Goal: Check status: Check status

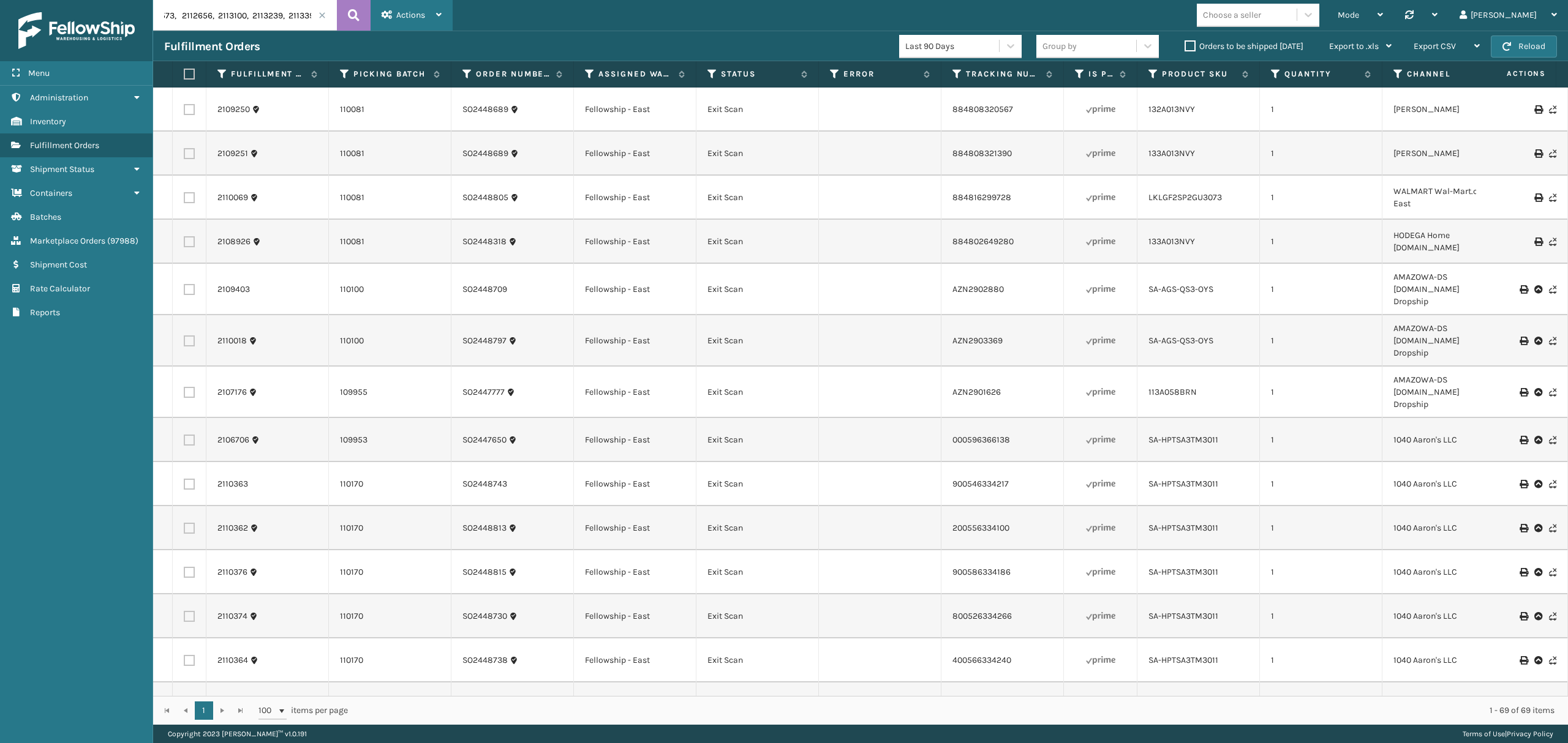
scroll to position [0, 2458]
drag, startPoint x: 163, startPoint y: 15, endPoint x: 413, endPoint y: 7, distance: 250.1
click at [413, 7] on header "2100349, 2101668, 2101954, 2103690, 2104445, 2104765, 2104950, 2104951, 2105693…" at bounding box center [860, 15] width 1414 height 31
type input "2122498"
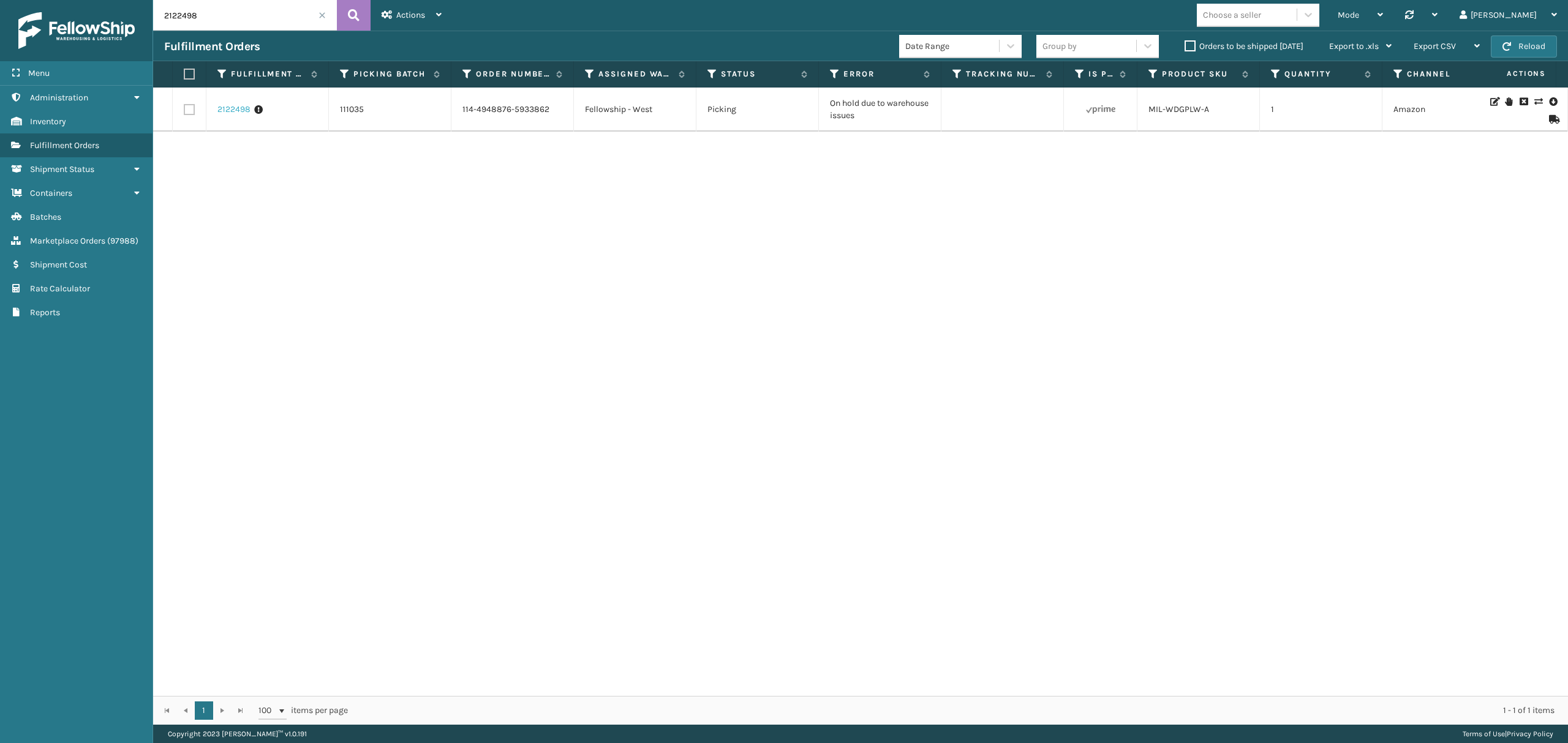
click at [222, 111] on link "2122498" at bounding box center [233, 109] width 33 height 12
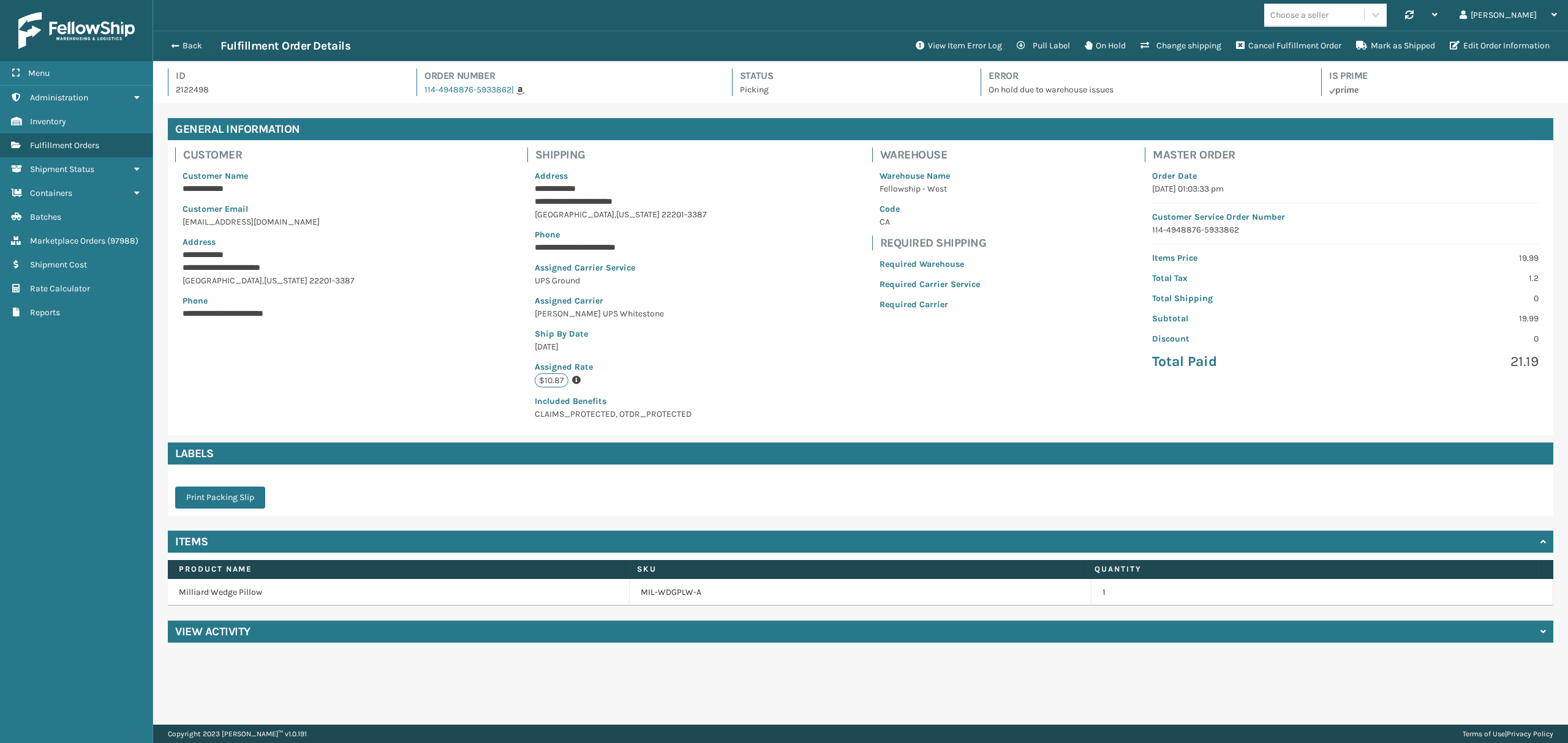
scroll to position [28, 1414]
click at [946, 55] on button "View Item Error Log" at bounding box center [959, 46] width 101 height 24
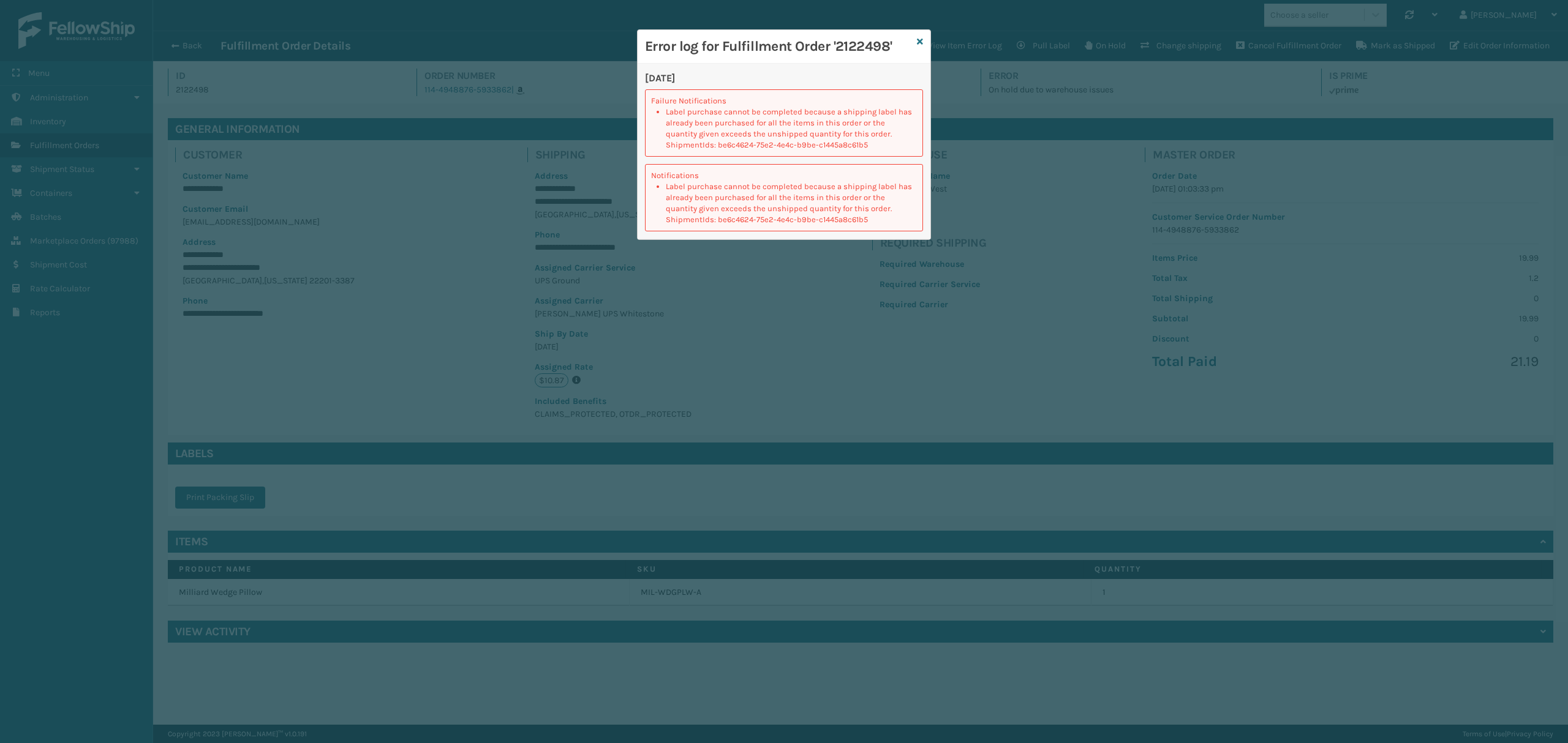
click at [915, 38] on div "Error log for Fulfillment Order '2122498'" at bounding box center [784, 47] width 293 height 34
click at [919, 37] on icon at bounding box center [919, 41] width 7 height 8
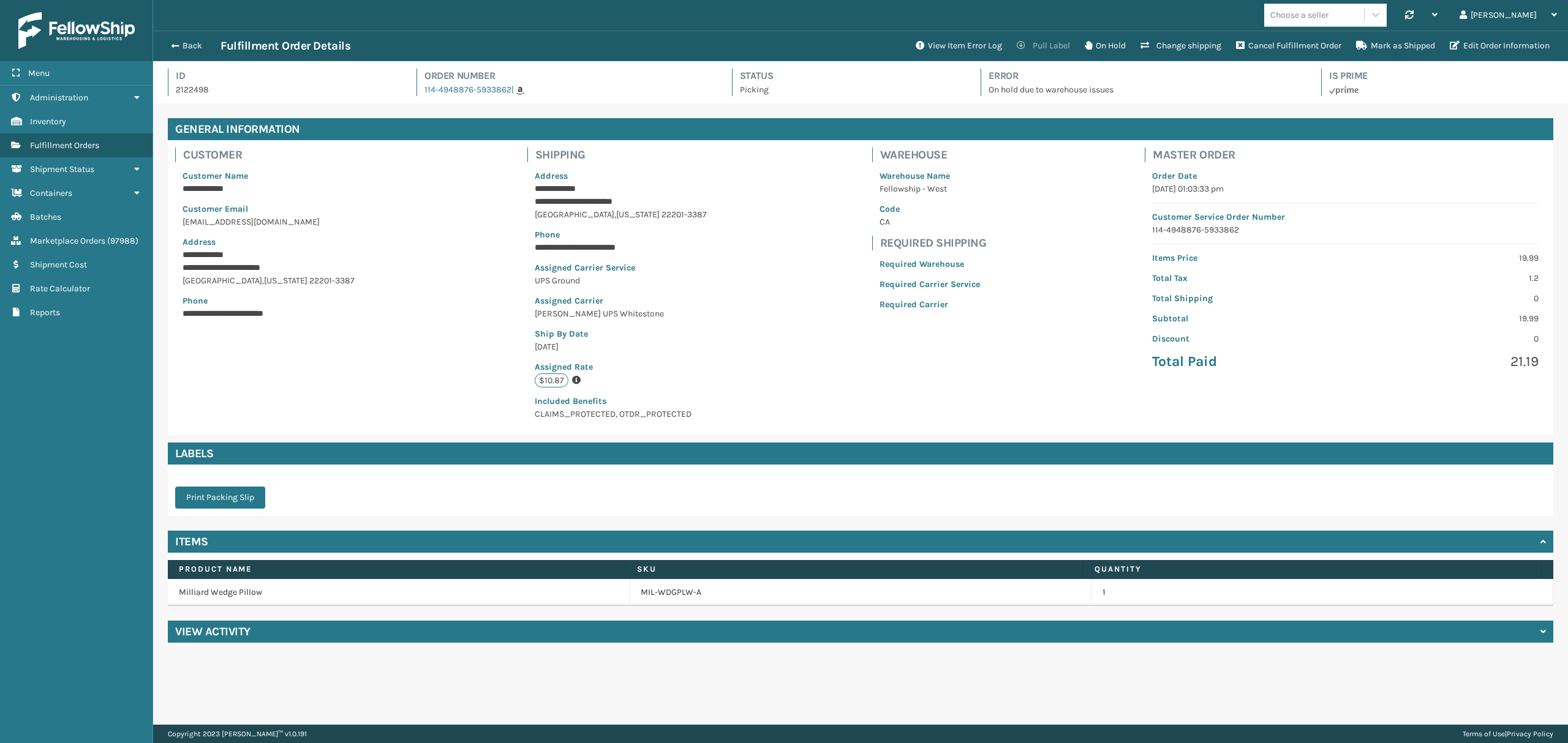
click at [1048, 44] on button "Pull Label" at bounding box center [1043, 46] width 68 height 24
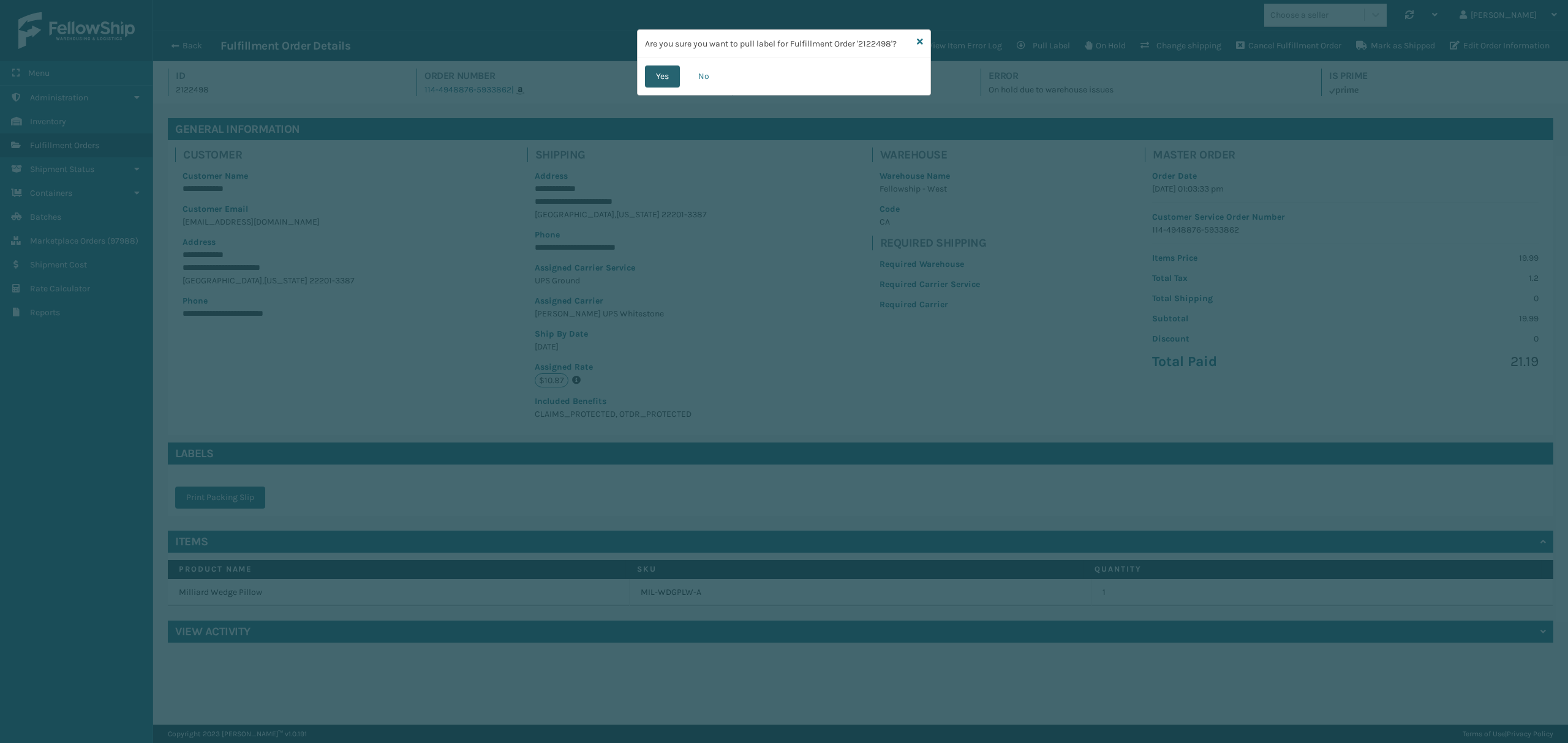
click at [660, 77] on button "Yes" at bounding box center [662, 77] width 35 height 22
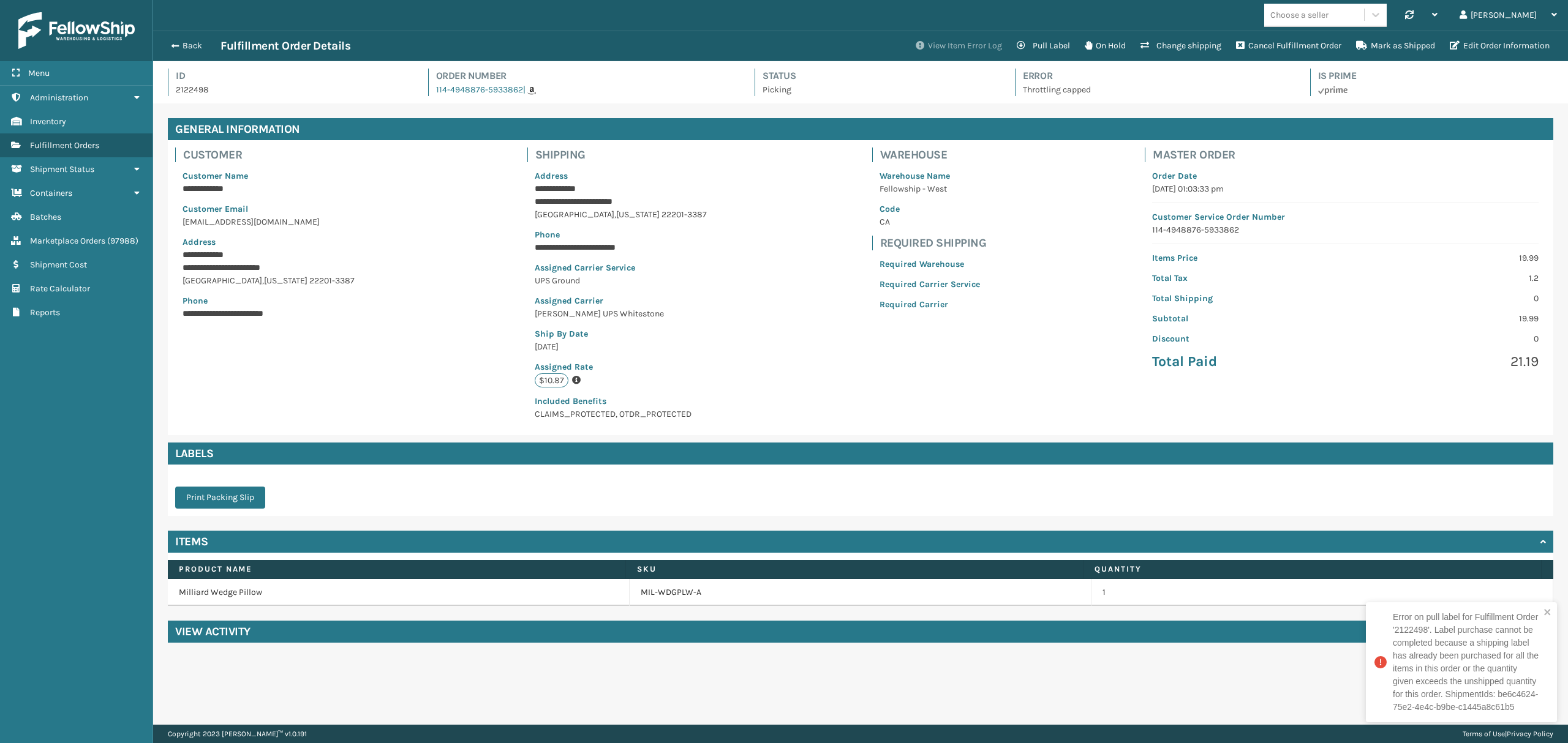
click at [936, 52] on button "View Item Error Log" at bounding box center [959, 46] width 101 height 24
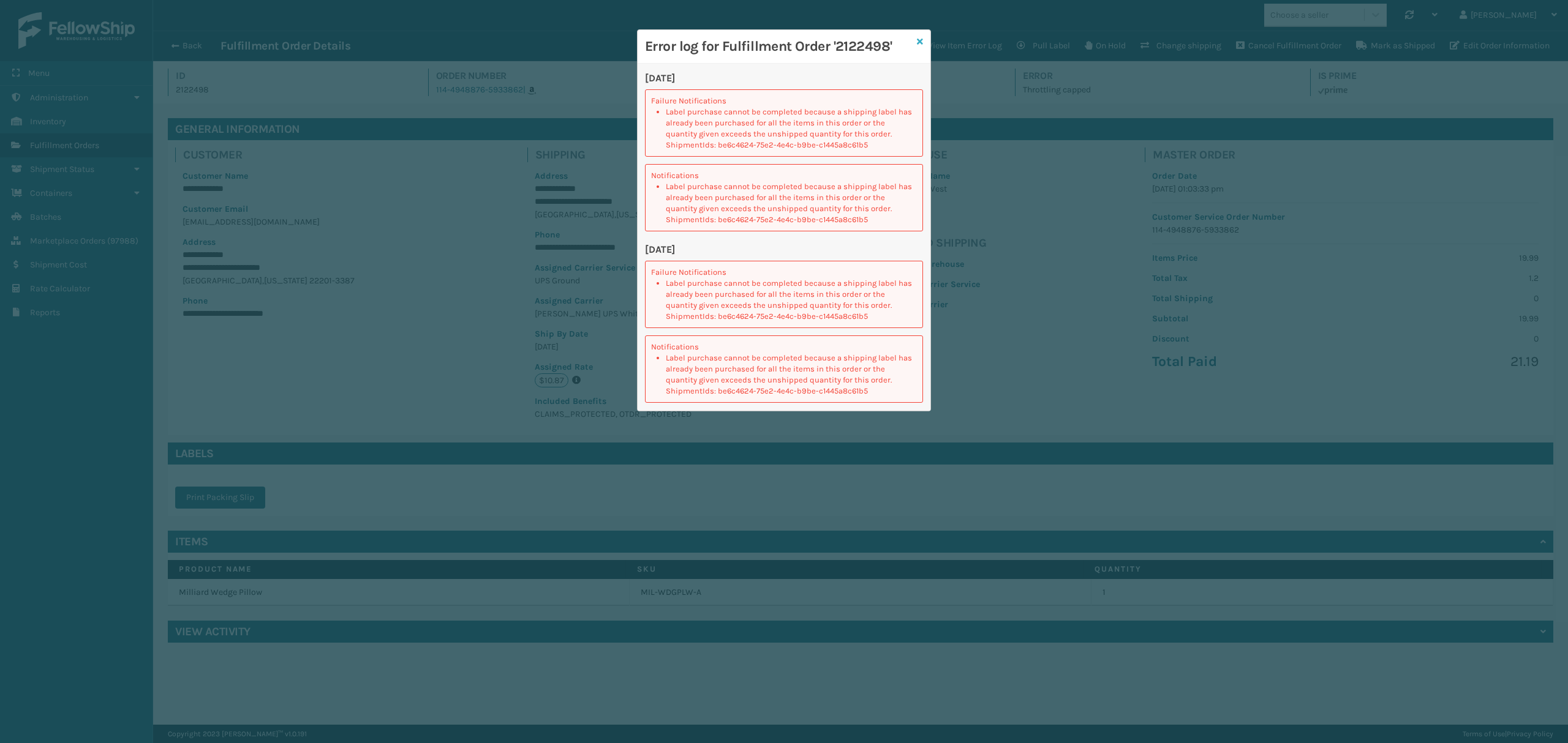
click at [916, 40] on icon at bounding box center [919, 41] width 7 height 8
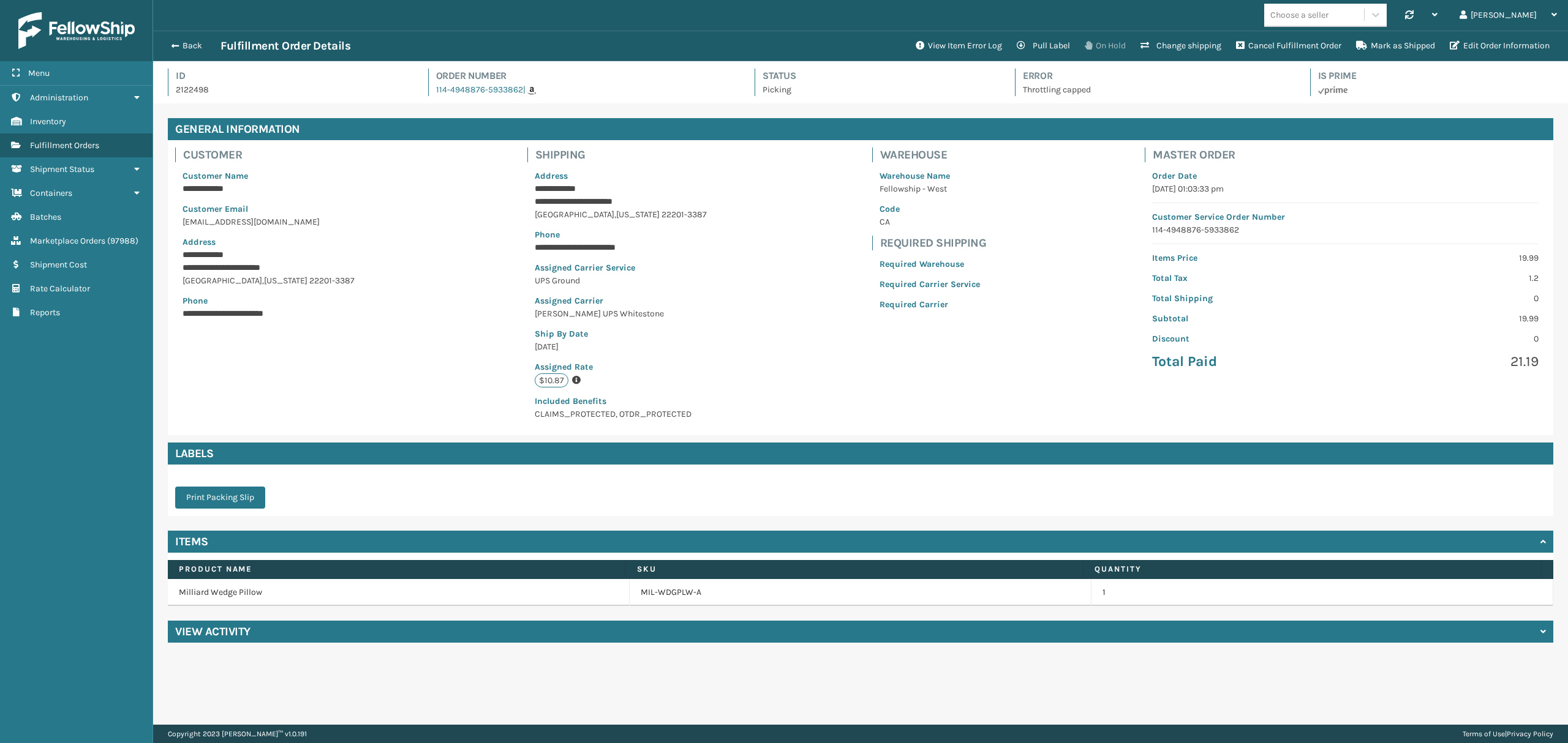
click at [1096, 35] on button "On Hold" at bounding box center [1106, 46] width 56 height 24
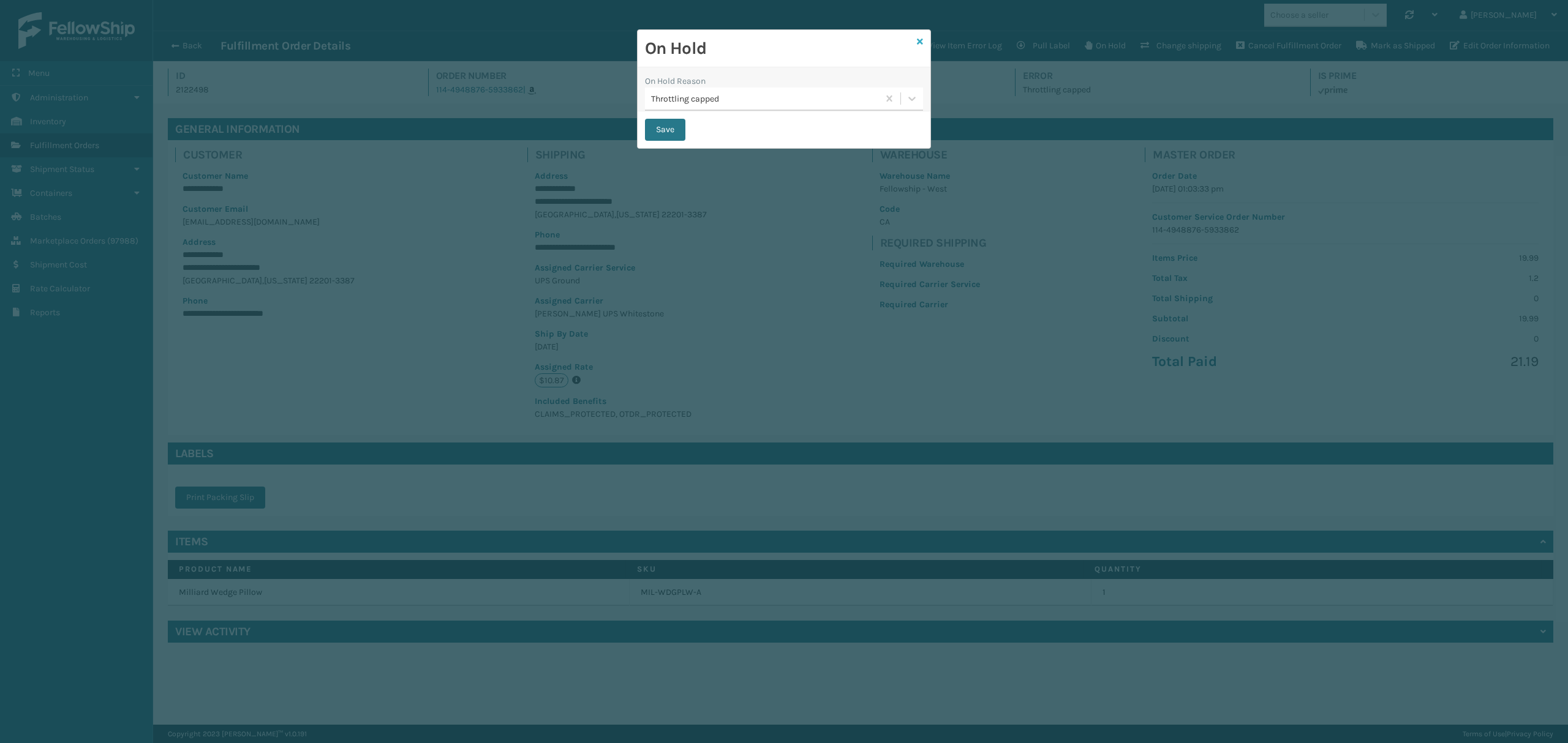
click at [919, 41] on icon at bounding box center [919, 41] width 7 height 8
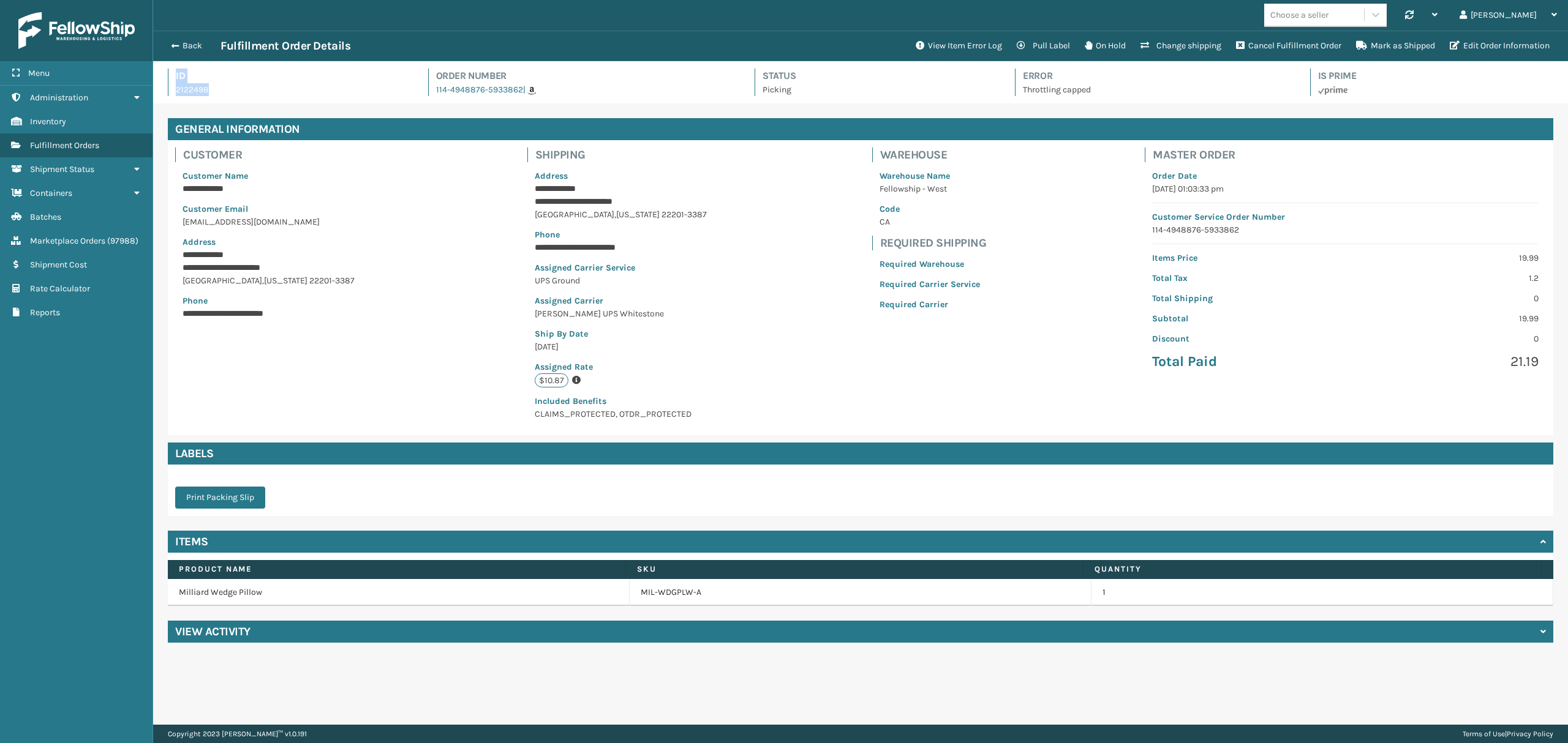
drag, startPoint x: 168, startPoint y: 76, endPoint x: 213, endPoint y: 87, distance: 46.3
click at [213, 87] on div "Id 2122498" at bounding box center [286, 81] width 239 height 27
copy div "Id 2122498"
